Goal: Information Seeking & Learning: Find specific fact

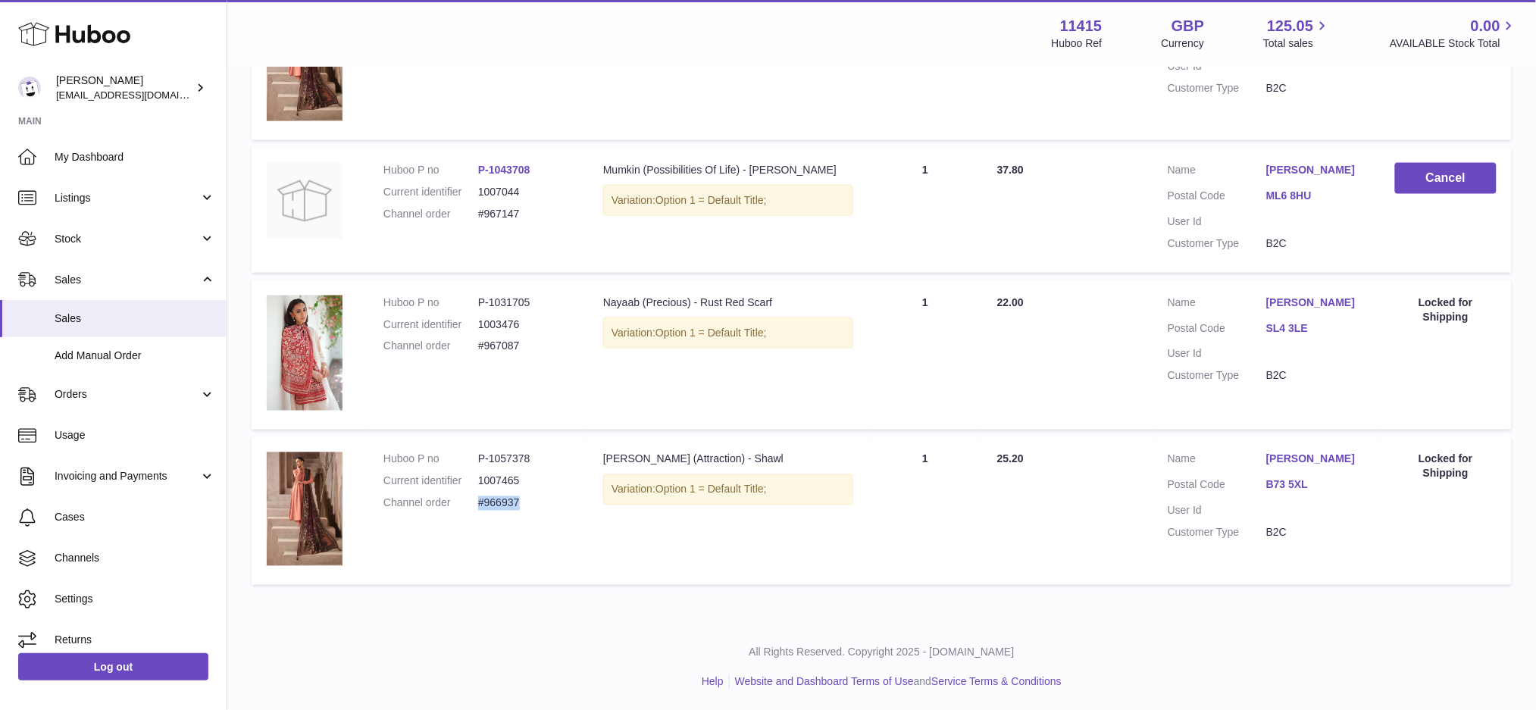
drag, startPoint x: 519, startPoint y: 499, endPoint x: 480, endPoint y: 498, distance: 39.4
click at [480, 498] on dd "#966937" at bounding box center [525, 503] width 95 height 14
drag, startPoint x: 471, startPoint y: 473, endPoint x: 528, endPoint y: 474, distance: 56.8
click at [528, 474] on dl "Huboo P no P-1057378 Current identifier 1007465 Channel order #966937" at bounding box center [477, 485] width 189 height 66
drag, startPoint x: 530, startPoint y: 457, endPoint x: 469, endPoint y: 458, distance: 60.6
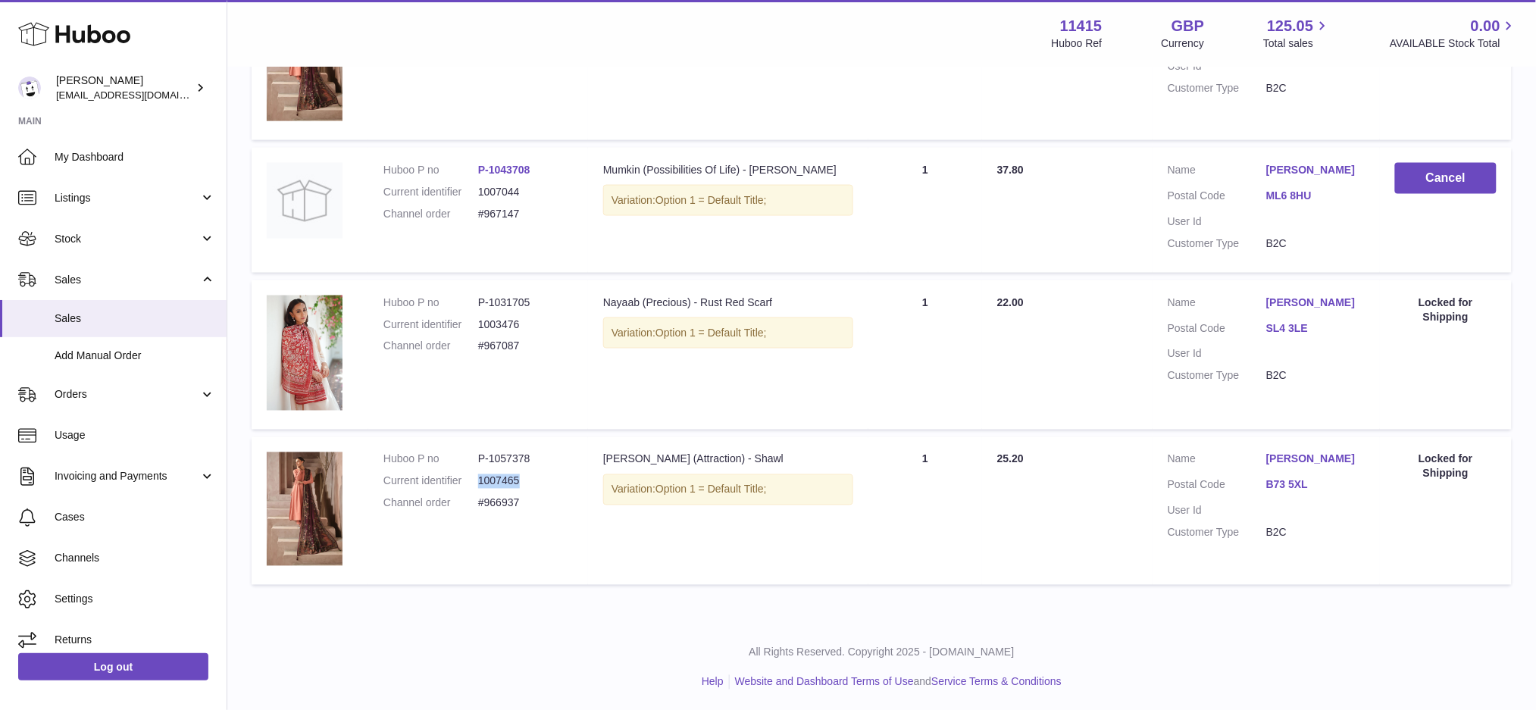
click at [469, 458] on dl "Huboo P no P-1057378 Current identifier 1007465 Channel order #966937" at bounding box center [477, 485] width 189 height 66
drag, startPoint x: 478, startPoint y: 346, endPoint x: 539, endPoint y: 345, distance: 60.6
click at [539, 345] on dd "#967087" at bounding box center [525, 346] width 95 height 14
drag, startPoint x: 518, startPoint y: 325, endPoint x: 467, endPoint y: 322, distance: 51.6
click at [467, 322] on dl "Huboo P no P-1031705 Current identifier 1003476 Channel order #967087" at bounding box center [477, 329] width 189 height 66
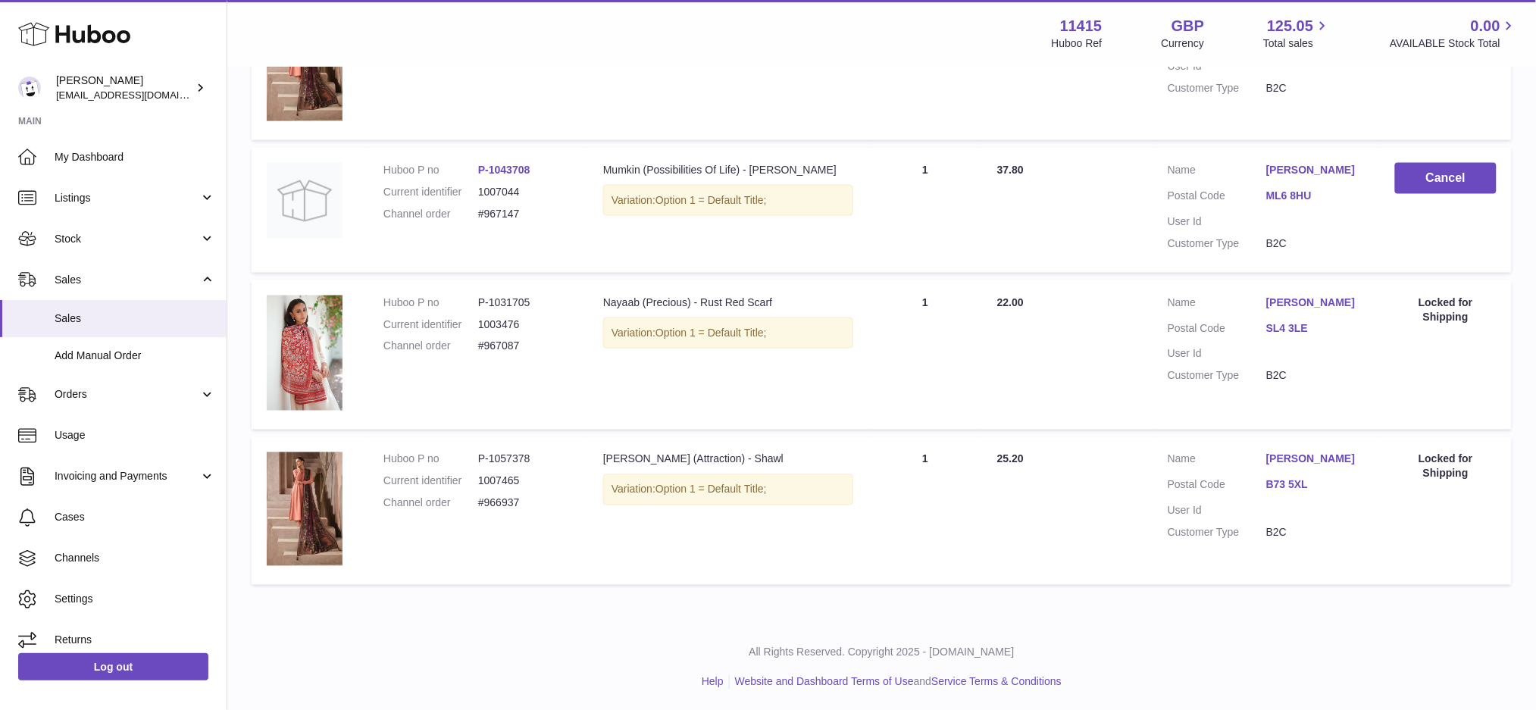
drag, startPoint x: 477, startPoint y: 296, endPoint x: 516, endPoint y: 299, distance: 38.8
click at [502, 298] on dd "P-1031705" at bounding box center [525, 303] width 95 height 14
click at [539, 299] on dd "P-1031705" at bounding box center [525, 303] width 95 height 14
drag, startPoint x: 539, startPoint y: 300, endPoint x: 470, endPoint y: 335, distance: 77.3
click at [470, 335] on dl "Huboo P no P-1031705 Current identifier 1003476 Channel order #967087" at bounding box center [477, 329] width 189 height 66
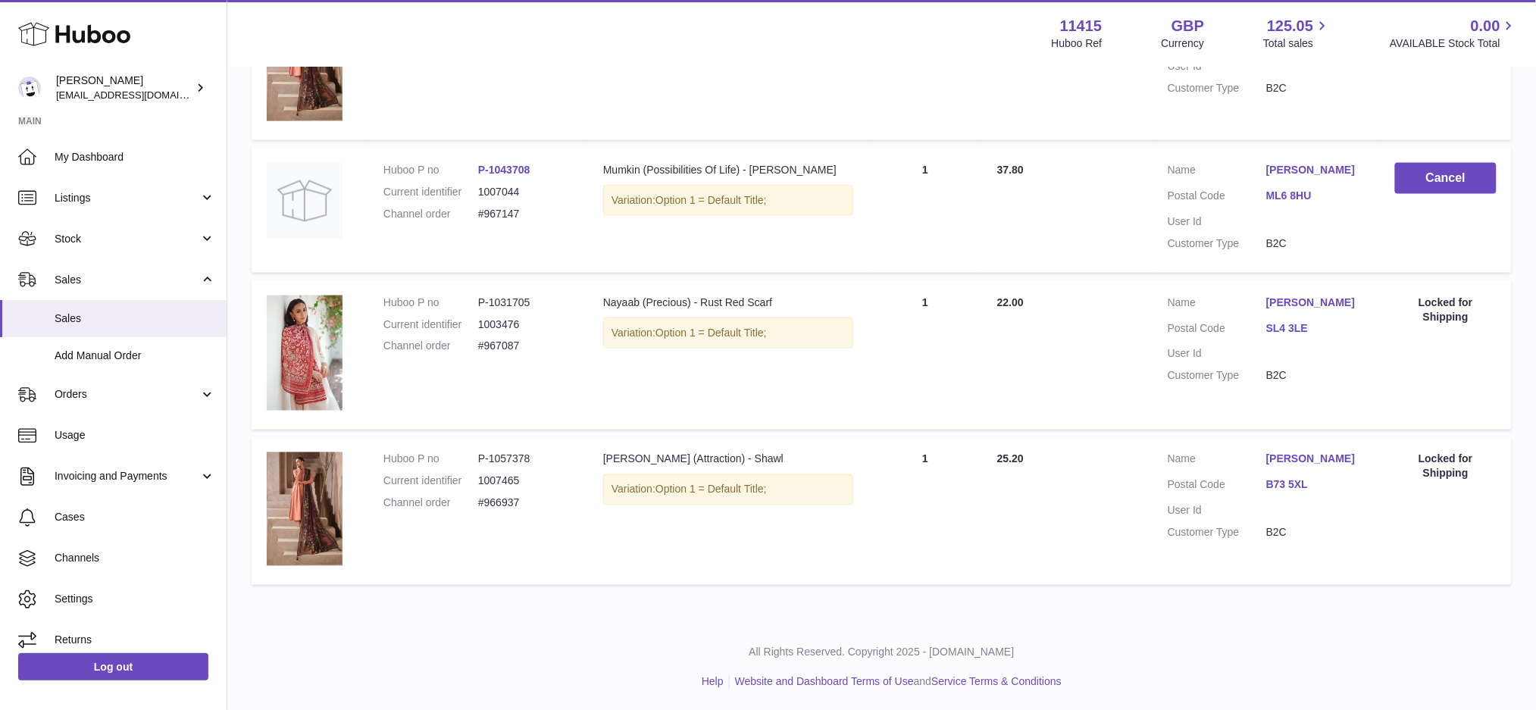
click at [516, 351] on dd "#967087" at bounding box center [525, 346] width 95 height 14
drag, startPoint x: 522, startPoint y: 347, endPoint x: 477, endPoint y: 346, distance: 44.7
click at [478, 346] on dd "#967087" at bounding box center [525, 346] width 95 height 14
drag, startPoint x: 519, startPoint y: 324, endPoint x: 477, endPoint y: 324, distance: 41.7
click at [478, 324] on dd "1003476" at bounding box center [525, 324] width 95 height 14
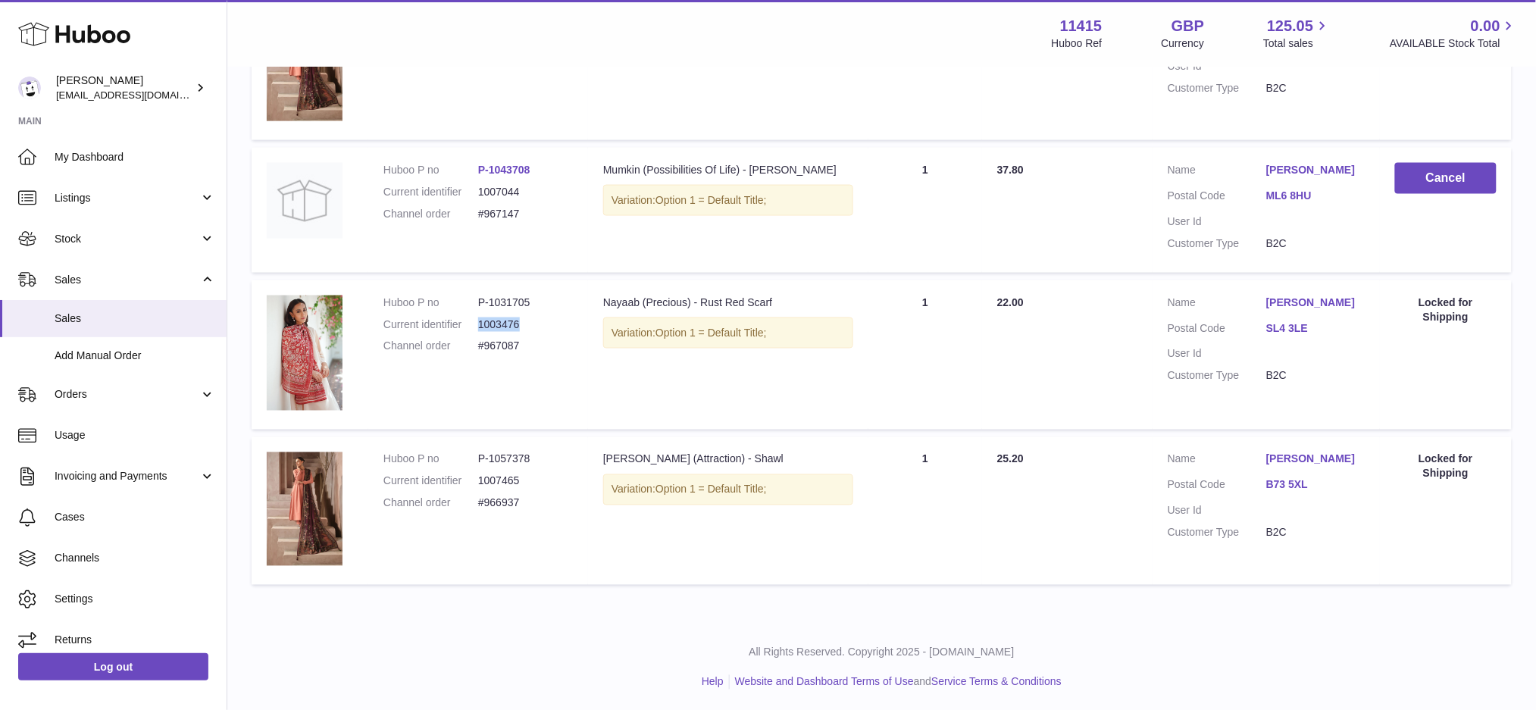
drag, startPoint x: 530, startPoint y: 298, endPoint x: 477, endPoint y: 311, distance: 55.5
click at [479, 308] on dd "P-1031705" at bounding box center [525, 303] width 95 height 14
drag, startPoint x: 476, startPoint y: 320, endPoint x: 519, endPoint y: 325, distance: 43.5
click at [519, 325] on dl "Huboo P no P-1031705 Current identifier 1003476 Channel order #967087" at bounding box center [477, 329] width 189 height 66
drag, startPoint x: 517, startPoint y: 342, endPoint x: 473, endPoint y: 351, distance: 44.7
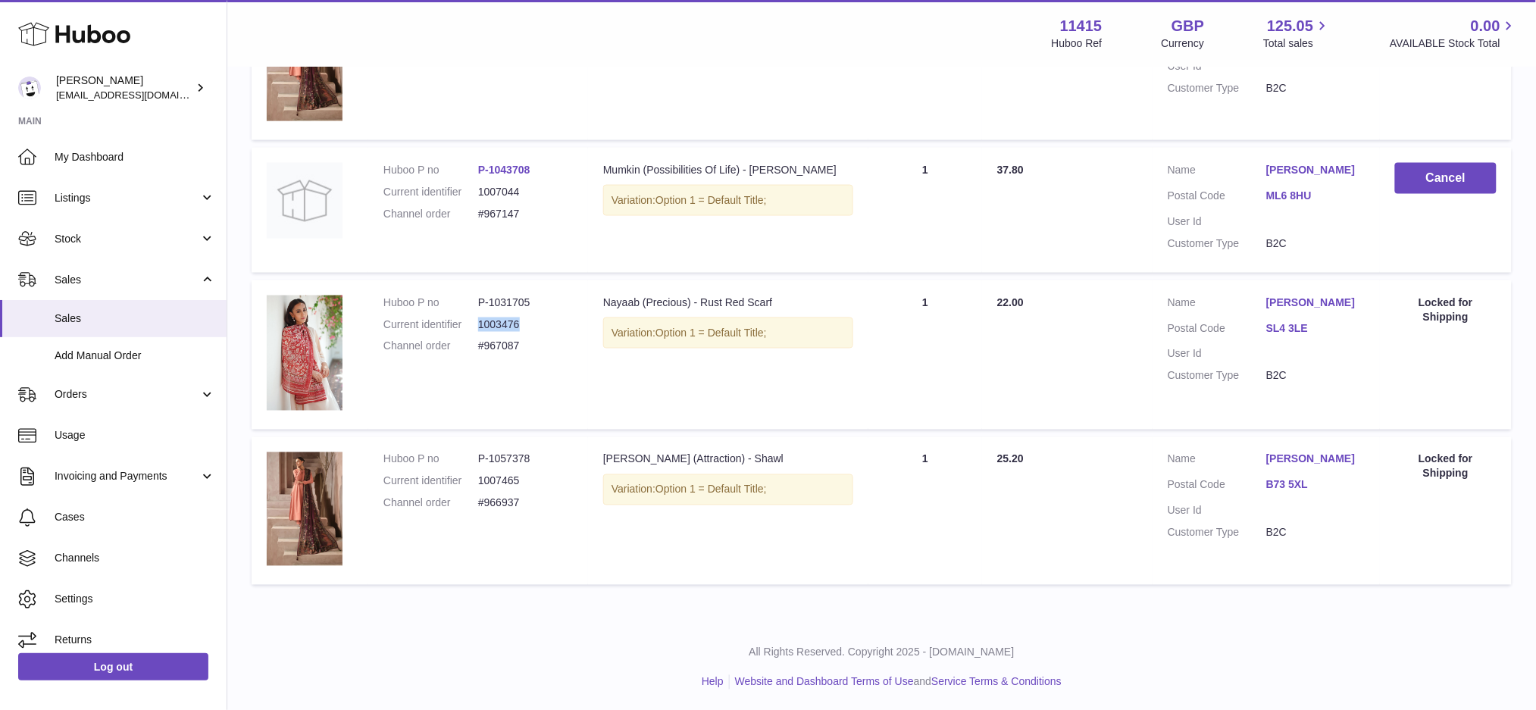
click at [473, 351] on dl "Huboo P no P-1031705 Current identifier 1003476 Channel order #967087" at bounding box center [477, 329] width 189 height 66
drag, startPoint x: 478, startPoint y: 455, endPoint x: 527, endPoint y: 454, distance: 49.3
click at [527, 454] on dd "P-1057378" at bounding box center [525, 459] width 95 height 14
drag, startPoint x: 524, startPoint y: 482, endPoint x: 476, endPoint y: 482, distance: 48.5
click at [476, 482] on dl "Huboo P no P-1057378 Current identifier 1007465 Channel order #966937" at bounding box center [477, 485] width 189 height 66
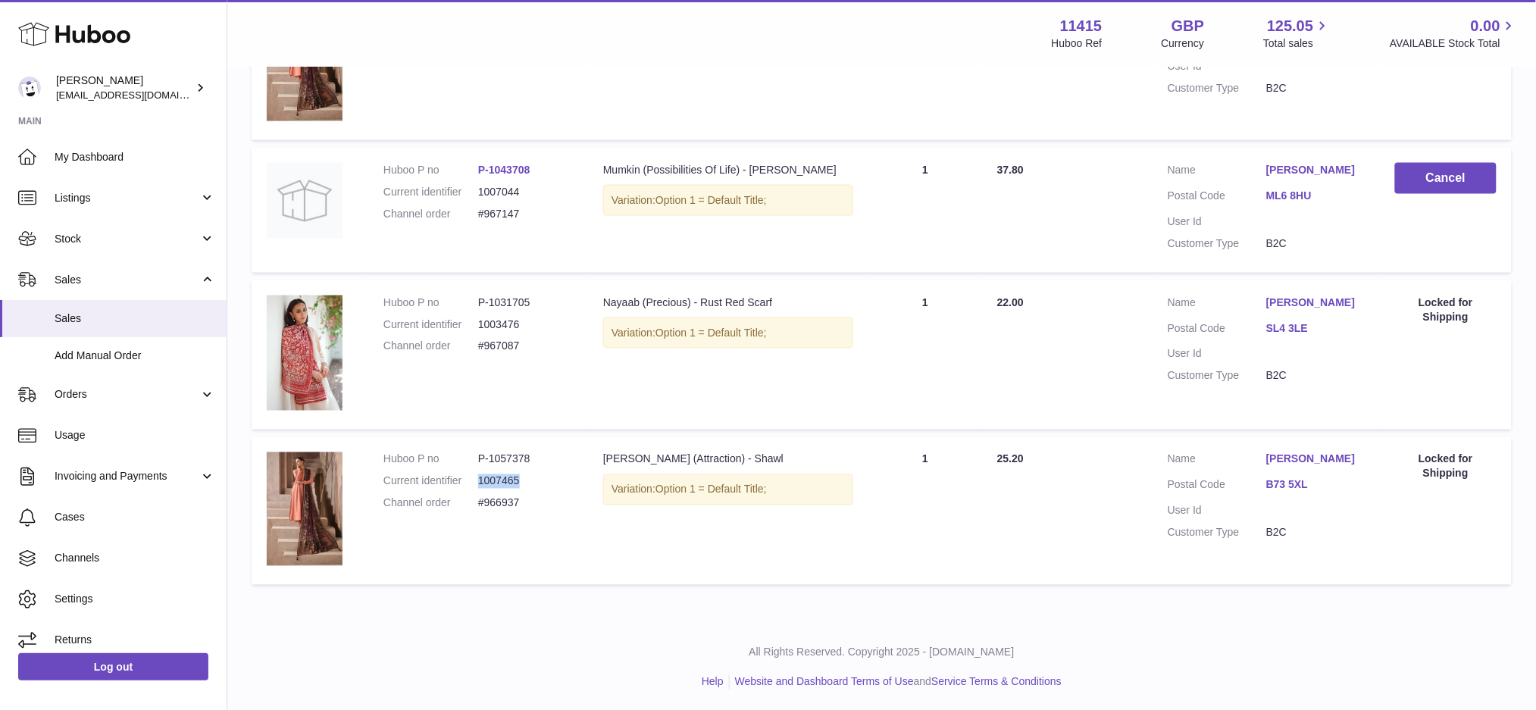
drag, startPoint x: 471, startPoint y: 497, endPoint x: 521, endPoint y: 506, distance: 50.8
click at [521, 506] on dl "Huboo P no P-1057378 Current identifier 1007465 Channel order #966937" at bounding box center [477, 485] width 189 height 66
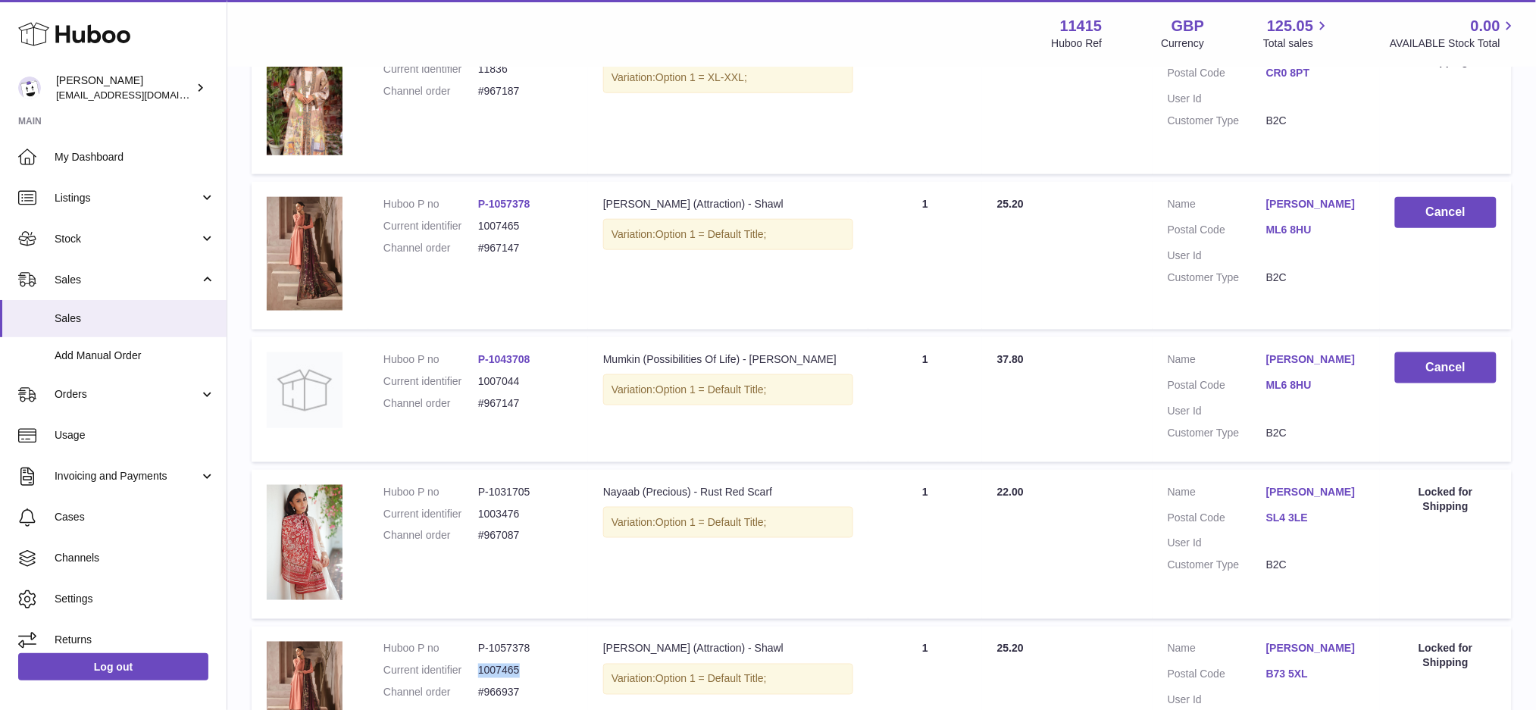
scroll to position [399, 0]
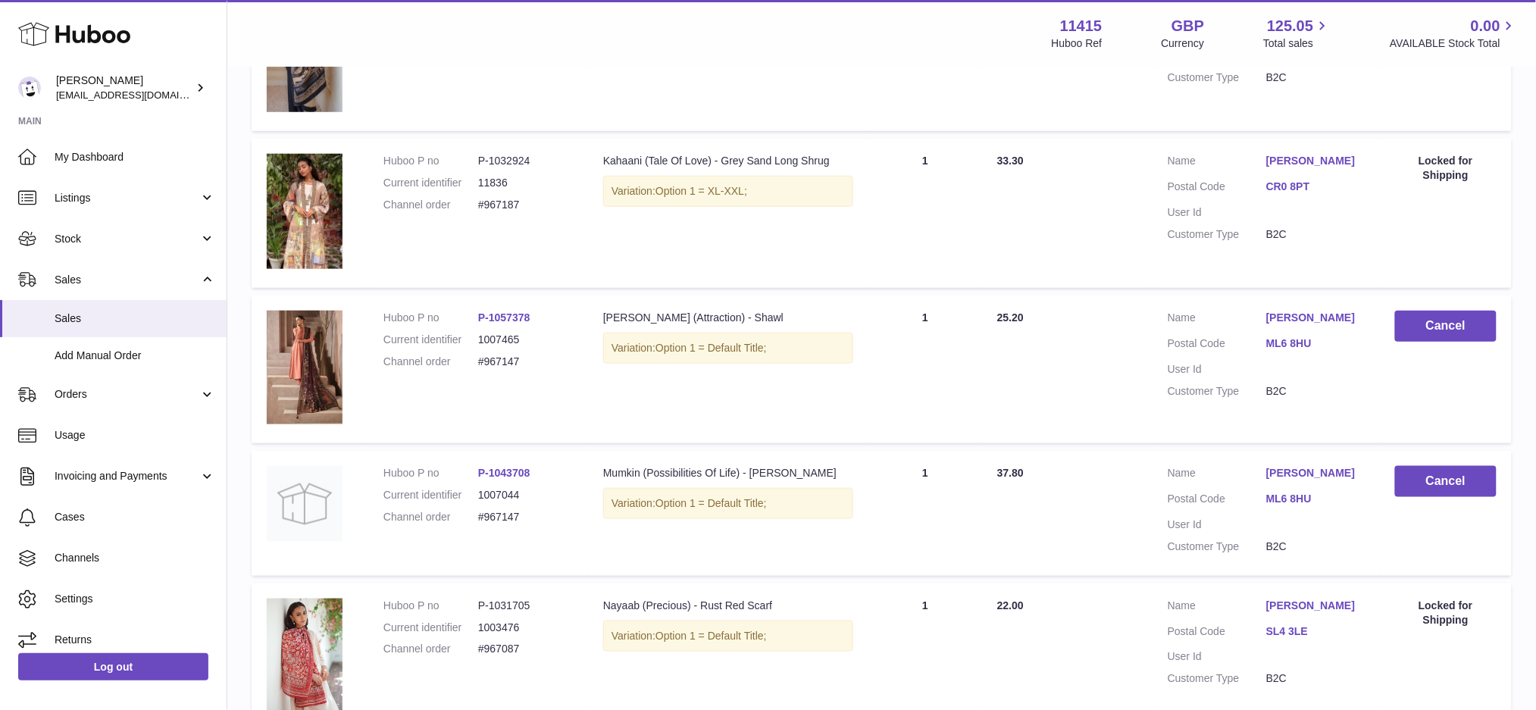
click at [465, 403] on td "Huboo P no P-1057378 Current identifier 1007465 Channel order #967147" at bounding box center [478, 370] width 220 height 148
